Goal: Task Accomplishment & Management: Complete application form

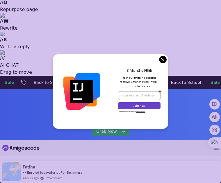
scroll to position [138, 0]
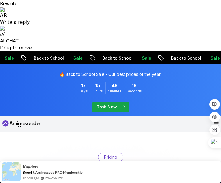
scroll to position [168, 0]
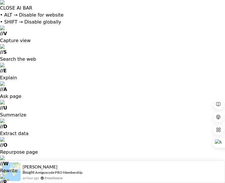
type input "wildtiger09645"
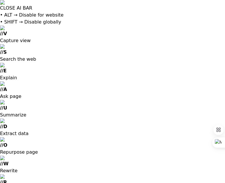
scroll to position [23, 0]
